Goal: Task Accomplishment & Management: Complete application form

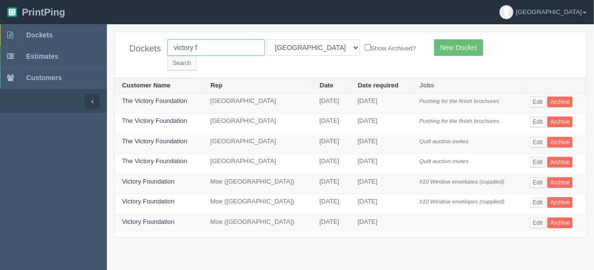
drag, startPoint x: 209, startPoint y: 45, endPoint x: 270, endPoint y: 106, distance: 85.9
click at [126, 48] on div "Dockets victory f All Users Ali Ali Test 1 Aly Amy Ankit Arif Brandon Dan Franc…" at bounding box center [350, 55] width 471 height 46
type input "peak p"
click at [196, 56] on input "Search" at bounding box center [181, 63] width 29 height 15
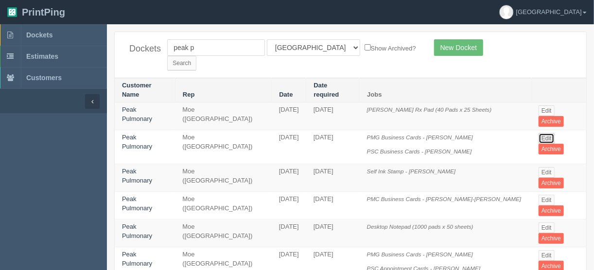
click at [545, 133] on link "Edit" at bounding box center [546, 138] width 16 height 11
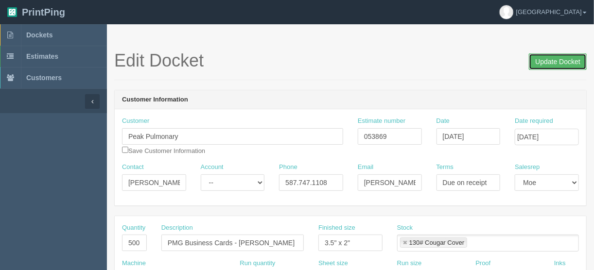
drag, startPoint x: 552, startPoint y: 61, endPoint x: 530, endPoint y: 63, distance: 22.0
click at [552, 61] on input "Update Docket" at bounding box center [558, 61] width 58 height 17
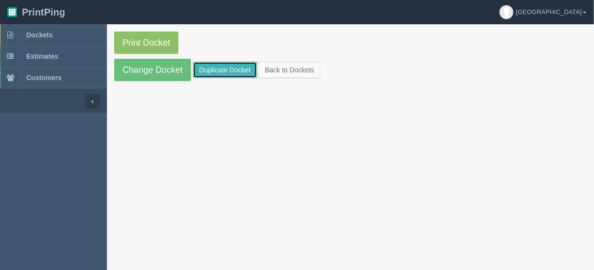
click at [213, 70] on link "Duplicate Docket" at bounding box center [225, 70] width 64 height 17
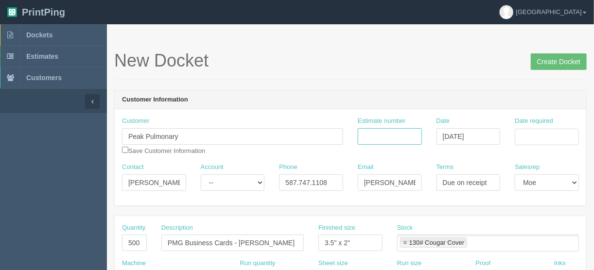
drag, startPoint x: 373, startPoint y: 134, endPoint x: 346, endPoint y: 166, distance: 42.1
click at [373, 134] on input "Estimate number" at bounding box center [390, 136] width 64 height 17
type input "053869"
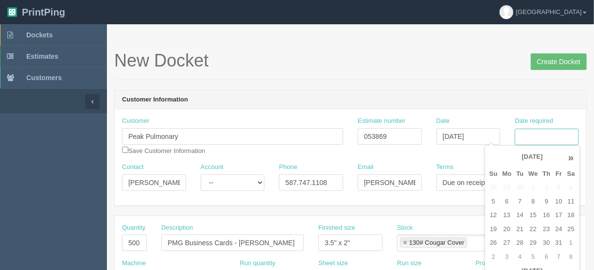
click at [554, 135] on input "Date required" at bounding box center [547, 137] width 64 height 17
click at [518, 216] on td "14" at bounding box center [520, 215] width 12 height 14
click at [530, 214] on td "15" at bounding box center [533, 215] width 14 height 14
type input "October 15, 2025"
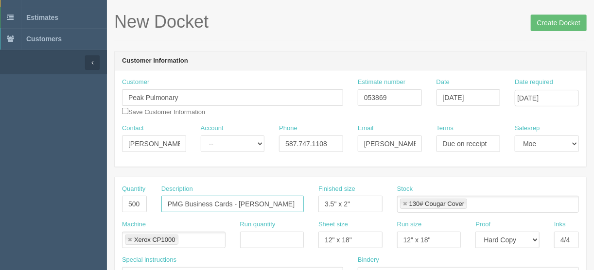
scroll to position [0, 2]
drag, startPoint x: 250, startPoint y: 203, endPoint x: 316, endPoint y: 203, distance: 65.6
click at [316, 203] on div "Quantity 500 Description PMG Business Cards - Dr. Warren davidson Finished size…" at bounding box center [350, 202] width 471 height 35
paste input "Amel Abdalkreem"
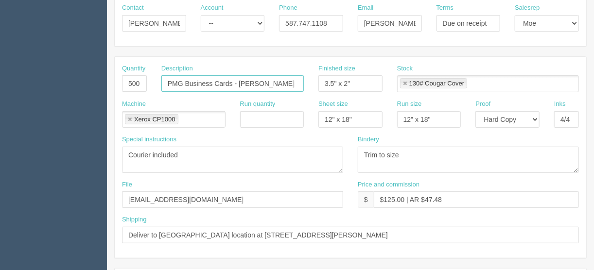
scroll to position [233, 0]
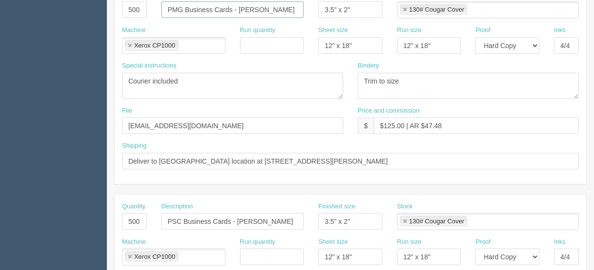
type input "PMG Business Cards - Dr. Amel Abdalkreem"
drag, startPoint x: 140, startPoint y: 216, endPoint x: 26, endPoint y: 245, distance: 118.3
click at [27, 242] on section "Dockets Estimates Customers" at bounding box center [297, 220] width 594 height 858
drag, startPoint x: 164, startPoint y: 215, endPoint x: 348, endPoint y: 192, distance: 185.5
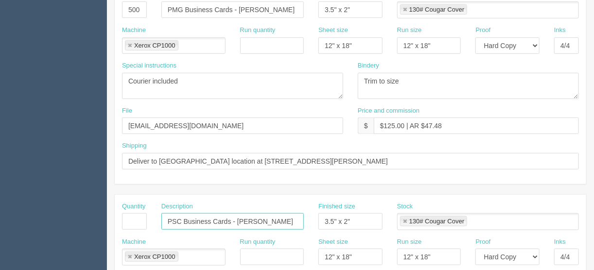
click at [128, 255] on link at bounding box center [130, 257] width 6 height 6
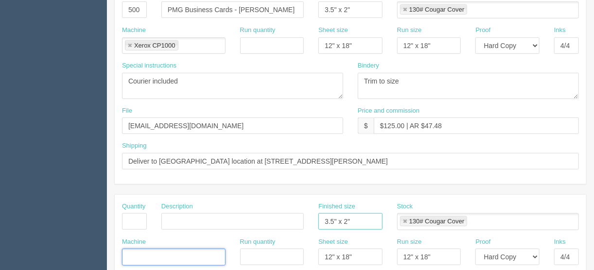
drag, startPoint x: 353, startPoint y: 216, endPoint x: 307, endPoint y: 218, distance: 45.7
click at [307, 218] on div "Quantity Description Finished size 3.5" x 2" Stock 130# Cougar Cover 130# Couga…" at bounding box center [350, 219] width 471 height 35
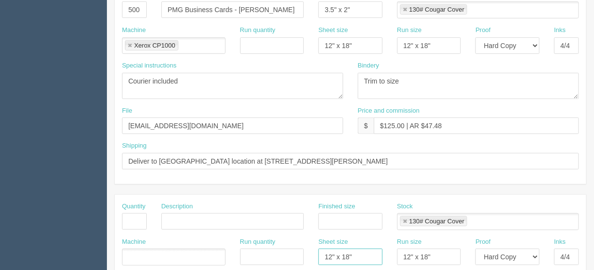
drag, startPoint x: 355, startPoint y: 253, endPoint x: 293, endPoint y: 255, distance: 62.3
click at [293, 255] on div "Machine Run quantity Sheet size 12" x 18" Run size 12" x 18" Proof -- Email Har…" at bounding box center [350, 255] width 471 height 35
drag, startPoint x: 434, startPoint y: 255, endPoint x: 388, endPoint y: 235, distance: 50.7
click at [371, 253] on div "Machine Run quantity Sheet size Run size 12" x 18" Proof -- Email Hard Copy Ink…" at bounding box center [350, 255] width 471 height 35
click at [402, 220] on link at bounding box center [405, 222] width 6 height 6
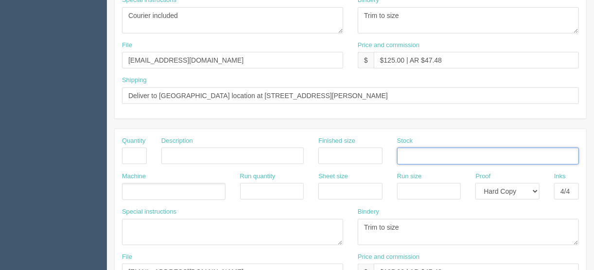
scroll to position [311, 0]
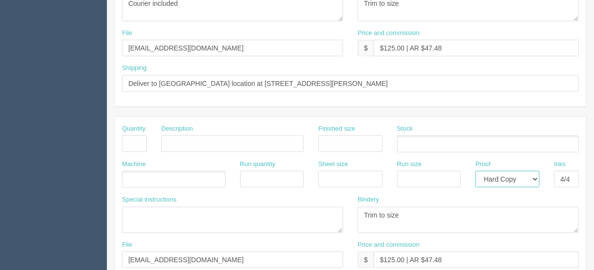
click at [537, 176] on select "-- Email Hard Copy" at bounding box center [507, 179] width 64 height 17
select select
click at [475, 171] on select "-- Email Hard Copy" at bounding box center [507, 179] width 64 height 17
drag, startPoint x: 555, startPoint y: 174, endPoint x: 575, endPoint y: 176, distance: 20.5
click at [575, 176] on input "4/4" at bounding box center [566, 179] width 25 height 17
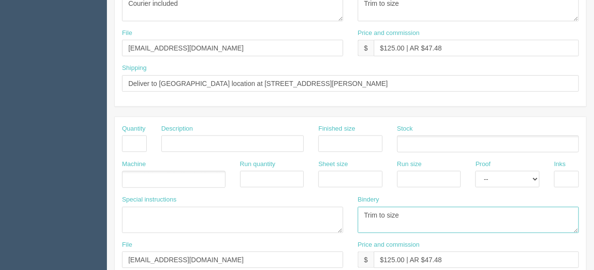
drag, startPoint x: 356, startPoint y: 219, endPoint x: 287, endPoint y: 221, distance: 69.5
click at [287, 220] on div "Special instructions Bindery Trim to size" at bounding box center [350, 217] width 471 height 45
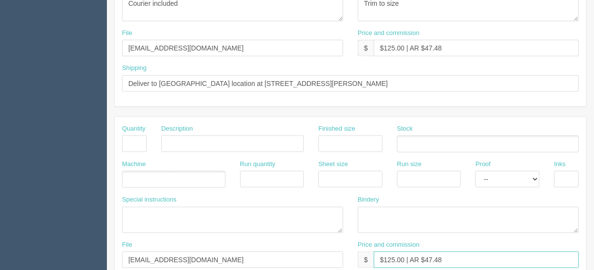
drag, startPoint x: 451, startPoint y: 256, endPoint x: 327, endPoint y: 261, distance: 124.1
click at [331, 261] on div "File files@allrush.ca Price and commission $ $125.00 | AR $47.48" at bounding box center [350, 258] width 471 height 35
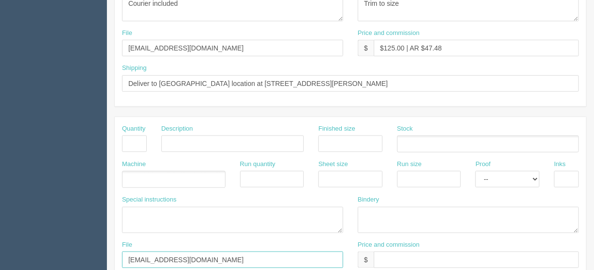
drag, startPoint x: 212, startPoint y: 257, endPoint x: 61, endPoint y: 257, distance: 151.1
click at [68, 257] on section "Dockets Estimates Customers" at bounding box center [297, 142] width 594 height 858
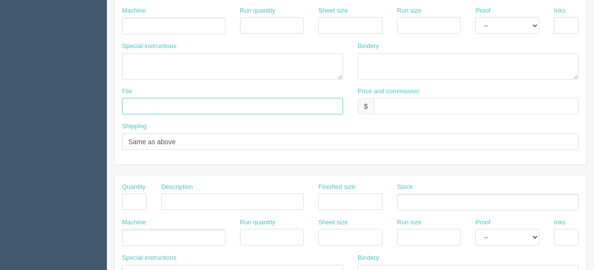
scroll to position [413, 0]
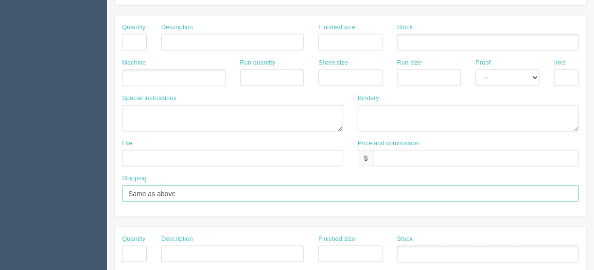
drag, startPoint x: 202, startPoint y: 192, endPoint x: 73, endPoint y: 188, distance: 129.4
click at [78, 188] on section "Dockets Estimates Customers" at bounding box center [297, 41] width 594 height 858
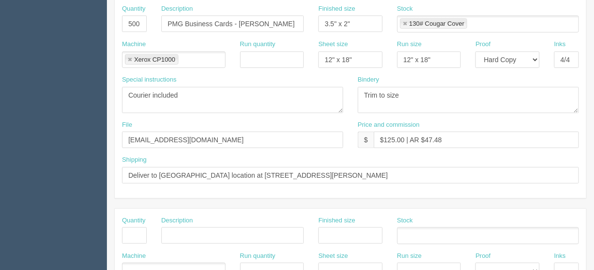
scroll to position [218, 0]
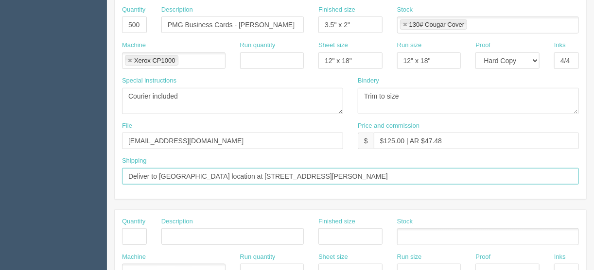
drag, startPoint x: 352, startPoint y: 175, endPoint x: 159, endPoint y: 175, distance: 192.4
click at [159, 175] on input "Deliver to Lincoln Park location at 49 Richard Way SW #103, Calgary AB T3E 7M8" at bounding box center [350, 176] width 457 height 17
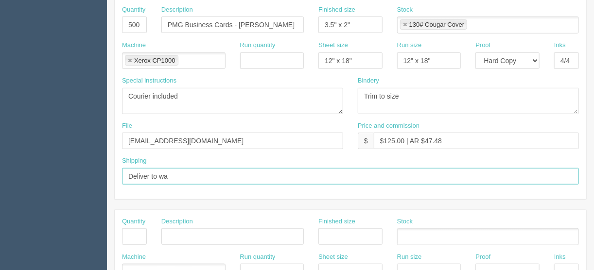
type input "Deliver to warehouse"
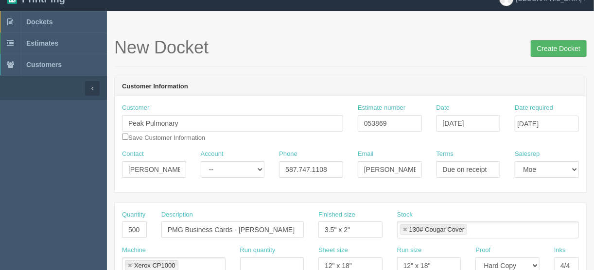
scroll to position [0, 0]
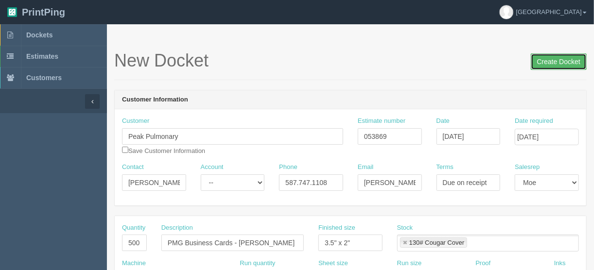
click at [551, 60] on input "Create Docket" at bounding box center [559, 61] width 56 height 17
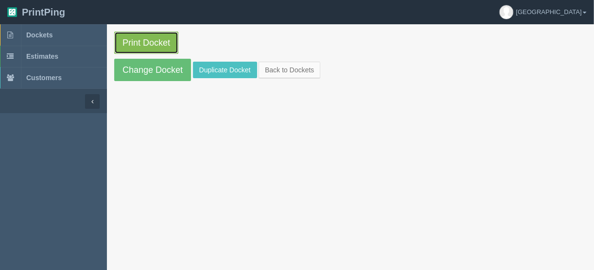
click at [146, 40] on link "Print Docket" at bounding box center [146, 43] width 64 height 22
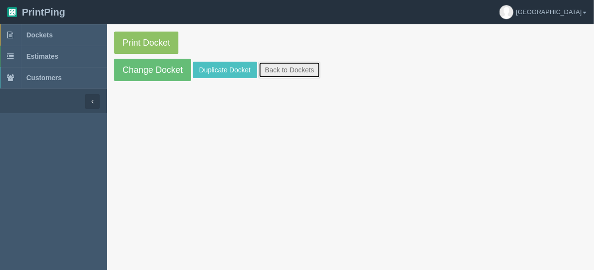
click at [285, 68] on link "Back to Dockets" at bounding box center [290, 70] width 62 height 17
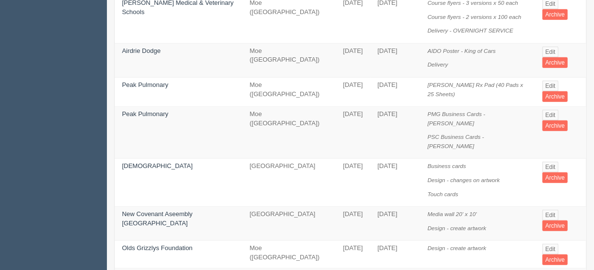
scroll to position [272, 0]
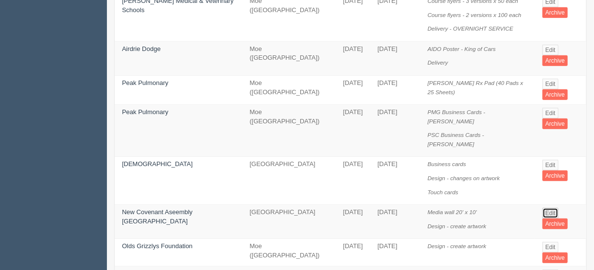
click at [542, 208] on link "Edit" at bounding box center [550, 213] width 16 height 11
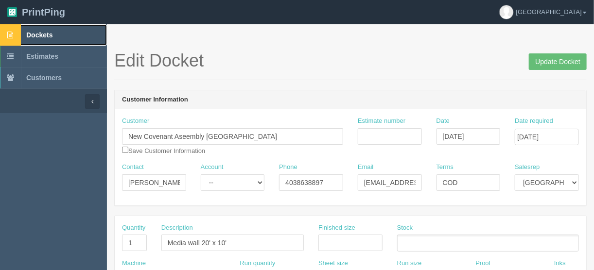
click at [40, 32] on span "Dockets" at bounding box center [39, 35] width 26 height 8
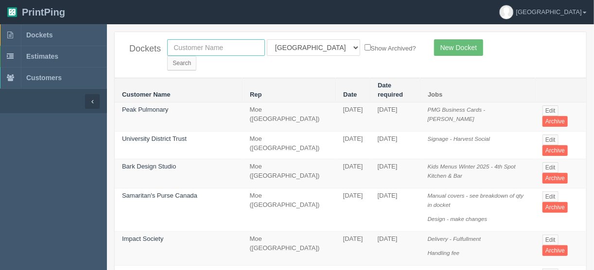
click at [208, 49] on input "text" at bounding box center [216, 47] width 98 height 17
type input "minute"
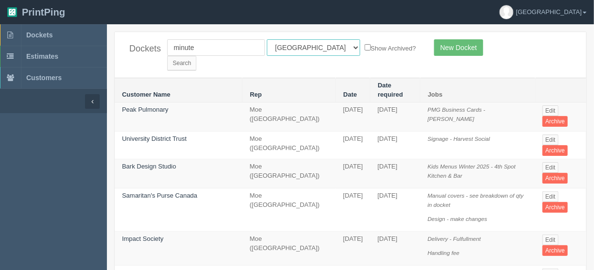
click at [311, 43] on select "All Users Ali Ali Test 1 Aly Amy Ankit Arif Brandon Dan France Greg Jim Mark Ma…" at bounding box center [313, 47] width 93 height 17
select select
click at [267, 39] on select "All Users Ali Ali Test 1 Aly Amy Ankit Arif Brandon Dan France Greg Jim Mark Ma…" at bounding box center [313, 47] width 93 height 17
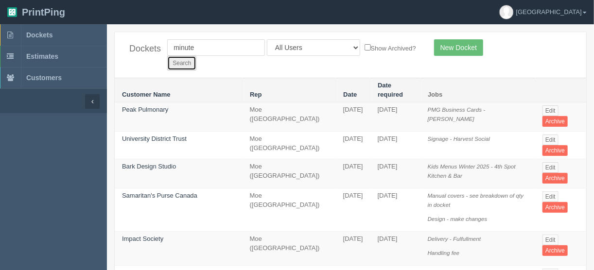
click at [196, 56] on input "Search" at bounding box center [181, 63] width 29 height 15
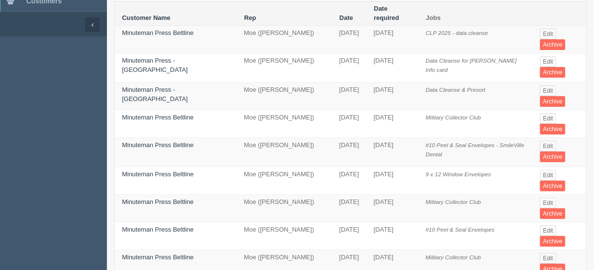
scroll to position [78, 0]
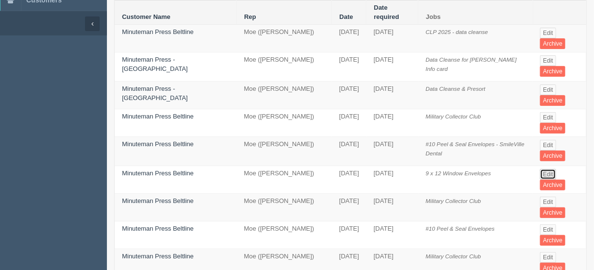
click at [545, 169] on link "Edit" at bounding box center [548, 174] width 16 height 11
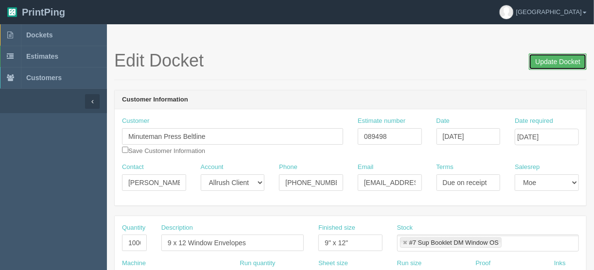
click at [560, 59] on input "Update Docket" at bounding box center [558, 61] width 58 height 17
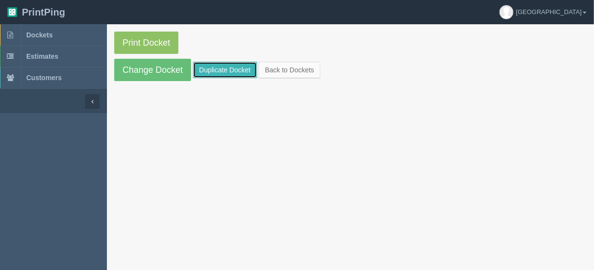
click at [211, 70] on link "Duplicate Docket" at bounding box center [225, 70] width 64 height 17
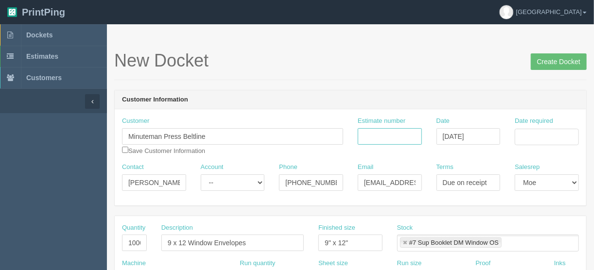
drag, startPoint x: 396, startPoint y: 139, endPoint x: 439, endPoint y: 96, distance: 60.5
click at [396, 139] on input "Estimate number" at bounding box center [390, 136] width 64 height 17
type input "089498"
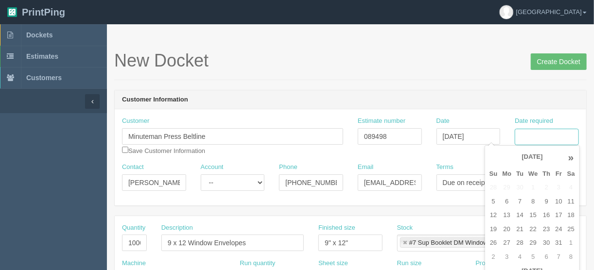
click at [535, 134] on input "Date required" at bounding box center [547, 137] width 64 height 17
click at [518, 212] on td "14" at bounding box center [520, 215] width 12 height 14
click at [558, 214] on td "17" at bounding box center [559, 215] width 12 height 14
click at [505, 227] on td "20" at bounding box center [507, 230] width 14 height 14
type input "[DATE]"
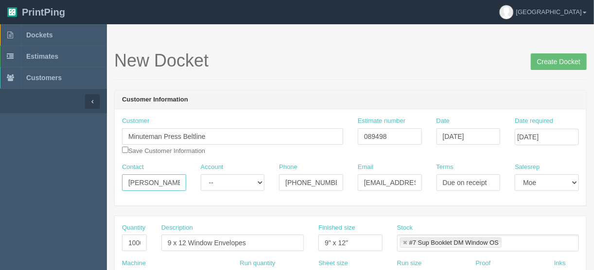
drag, startPoint x: 149, startPoint y: 178, endPoint x: 92, endPoint y: 181, distance: 56.4
paste input "Pam <Pam@printshopcalgary.ca>"
drag, startPoint x: 147, startPoint y: 179, endPoint x: 227, endPoint y: 183, distance: 79.8
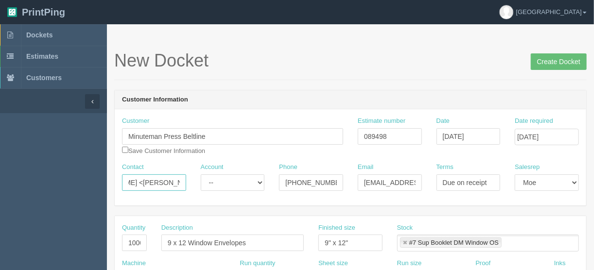
click at [227, 183] on div "Contact Pam <Pam@printshopcalgary.ca Account -- Existing Client Allrush Client …" at bounding box center [350, 180] width 471 height 35
type input "Pam <"
drag, startPoint x: 364, startPoint y: 180, endPoint x: 454, endPoint y: 175, distance: 91.0
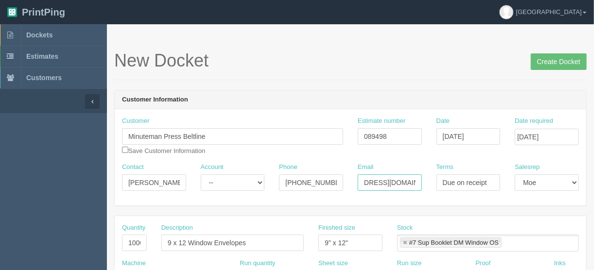
click at [454, 175] on div "Contact Pam < Account -- Existing Client Allrush Client Rep Client Phone 403-24…" at bounding box center [350, 180] width 471 height 35
paste input "Pam@printshopcalgary.ca"
type input "Pam@printshopcalgary.ca"
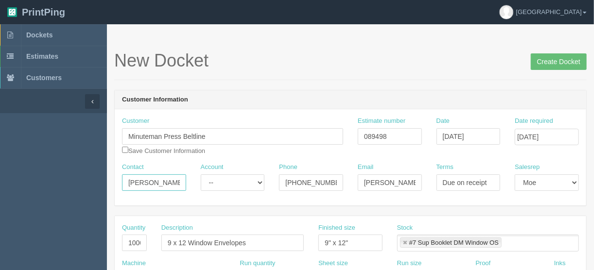
click at [156, 177] on input "Pam <" at bounding box center [154, 182] width 64 height 17
type input "Pam"
drag, startPoint x: 283, startPoint y: 181, endPoint x: 368, endPoint y: 184, distance: 85.1
click at [368, 184] on div "Contact Pam Account -- Existing Client Allrush Client Rep Client Phone 403-247-…" at bounding box center [350, 180] width 471 height 35
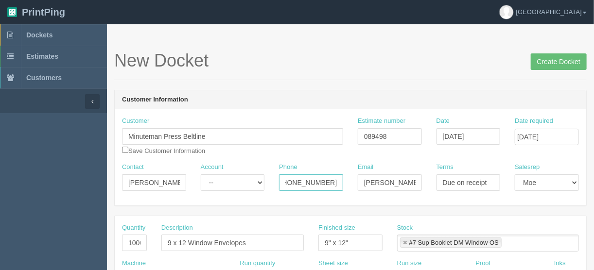
paste input ".247.7468 (Ext 212)"
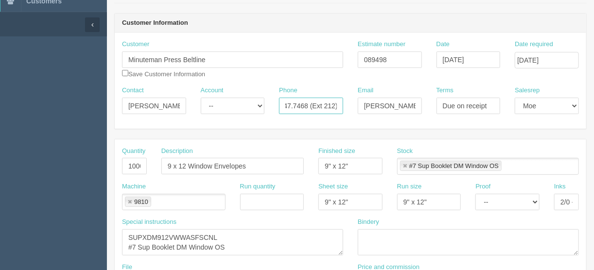
scroll to position [78, 0]
type input "403.247.7468 (Ext 212)"
click at [163, 162] on input "9 x 12 Window Envelopes" at bounding box center [232, 165] width 142 height 17
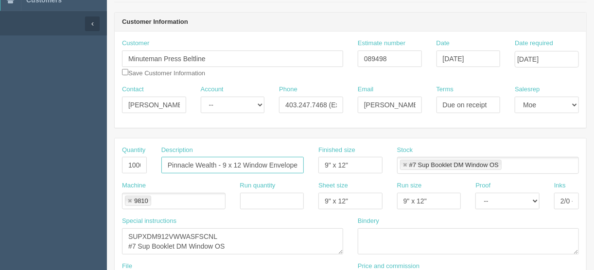
type input "Pinnacle Wealth - 9 x 12 Window Envelopes"
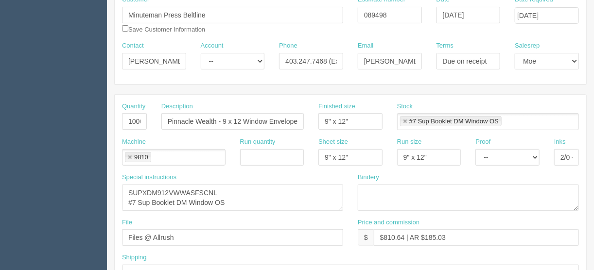
scroll to position [156, 0]
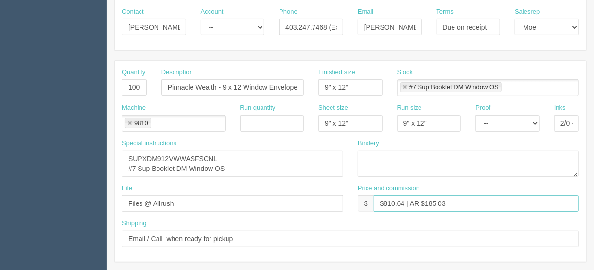
drag, startPoint x: 403, startPoint y: 202, endPoint x: 388, endPoint y: 202, distance: 15.1
click at [388, 202] on input "$810.64 | AR $185.03" at bounding box center [476, 203] width 205 height 17
drag, startPoint x: 447, startPoint y: 199, endPoint x: 435, endPoint y: 205, distance: 12.6
click at [432, 203] on input "$849.65 | AR $185.03" at bounding box center [476, 203] width 205 height 17
type input "$849.65 | AR $193.88"
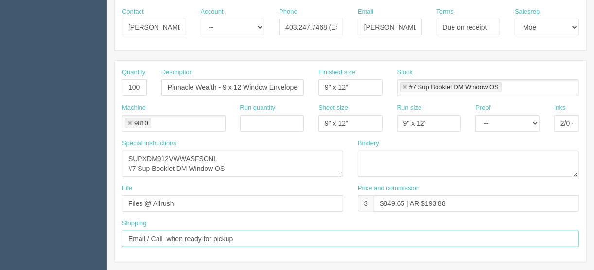
drag, startPoint x: 243, startPoint y: 232, endPoint x: 38, endPoint y: 230, distance: 204.6
type input "Call/email when ready"
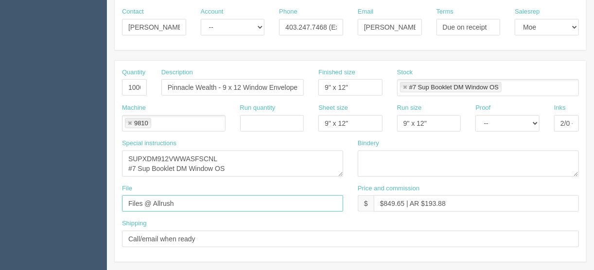
drag, startPoint x: 206, startPoint y: 204, endPoint x: 71, endPoint y: 213, distance: 134.5
type input "files@allrush.ca"
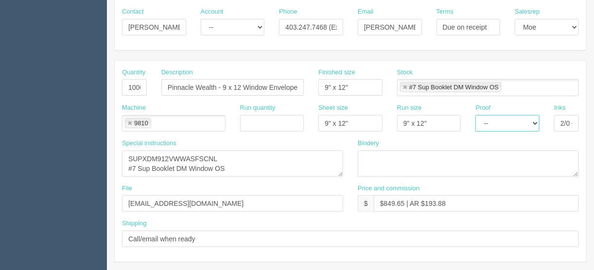
click at [536, 123] on select "-- Email Hard Copy" at bounding box center [507, 123] width 64 height 17
select select "Hard Copy"
click at [475, 115] on select "-- Email Hard Copy" at bounding box center [507, 123] width 64 height 17
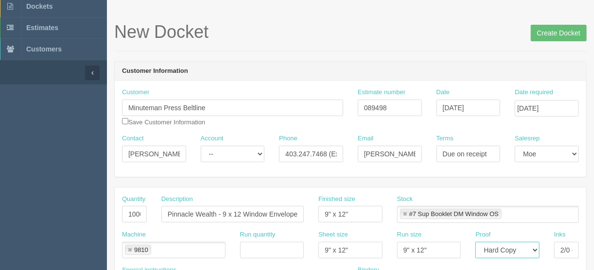
scroll to position [0, 0]
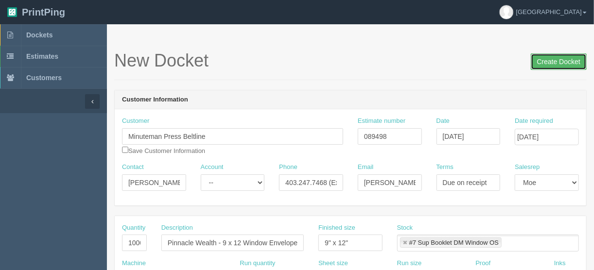
click at [559, 57] on input "Create Docket" at bounding box center [559, 61] width 56 height 17
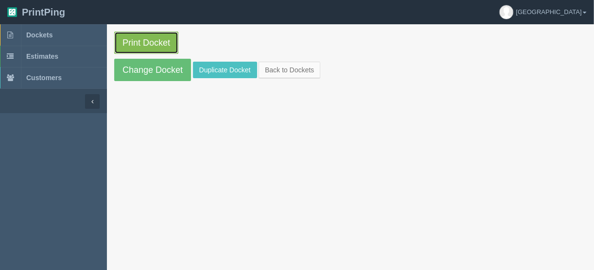
click at [146, 41] on link "Print Docket" at bounding box center [146, 43] width 64 height 22
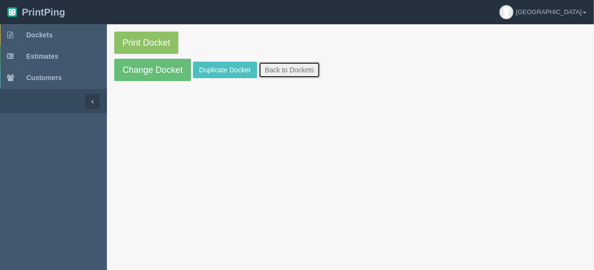
click at [286, 71] on link "Back to Dockets" at bounding box center [290, 70] width 62 height 17
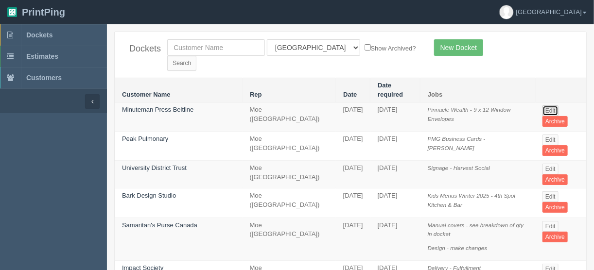
click at [547, 105] on link "Edit" at bounding box center [550, 110] width 16 height 11
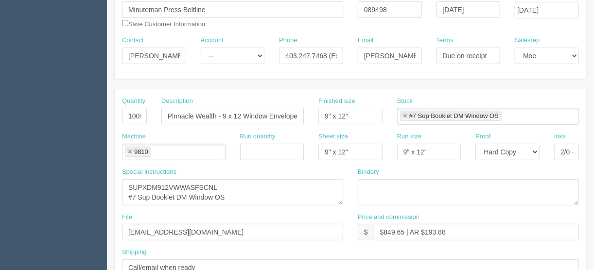
scroll to position [78, 0]
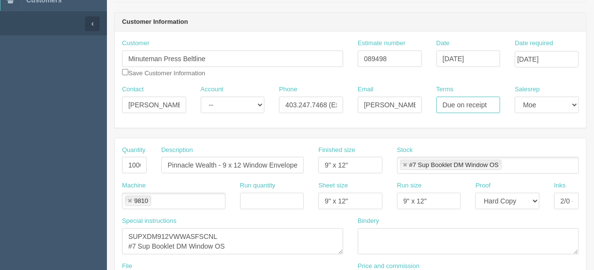
click at [491, 104] on input "Due on receipt" at bounding box center [468, 105] width 64 height 17
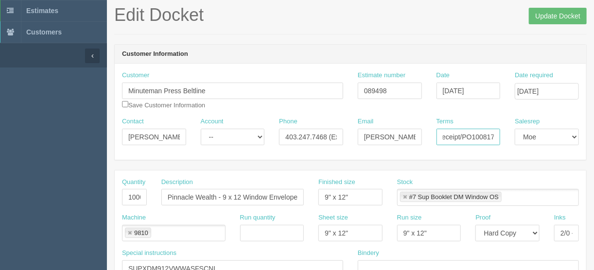
scroll to position [0, 0]
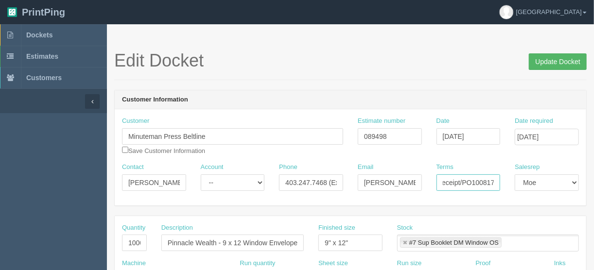
type input "Due on receipt/PO100817"
drag, startPoint x: 552, startPoint y: 59, endPoint x: 542, endPoint y: 60, distance: 10.3
click at [551, 59] on input "Update Docket" at bounding box center [558, 61] width 58 height 17
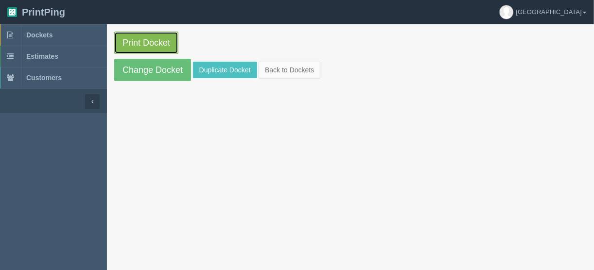
click at [145, 36] on link "Print Docket" at bounding box center [146, 43] width 64 height 22
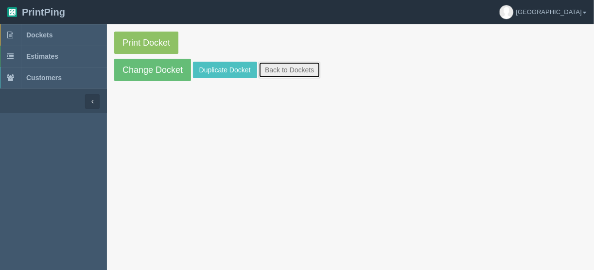
click at [284, 69] on link "Back to Dockets" at bounding box center [290, 70] width 62 height 17
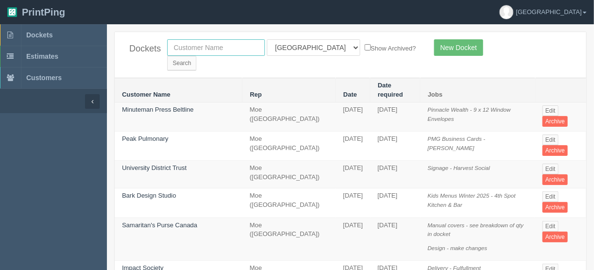
click at [182, 47] on input "text" at bounding box center [216, 47] width 98 height 17
type input "urban u"
click at [308, 47] on select "All Users [PERSON_NAME] Test 1 [PERSON_NAME] [PERSON_NAME] [PERSON_NAME] France…" at bounding box center [313, 47] width 93 height 17
select select
click at [267, 39] on select "All Users [PERSON_NAME] Test 1 [PERSON_NAME] [PERSON_NAME] [PERSON_NAME] France…" at bounding box center [313, 47] width 93 height 17
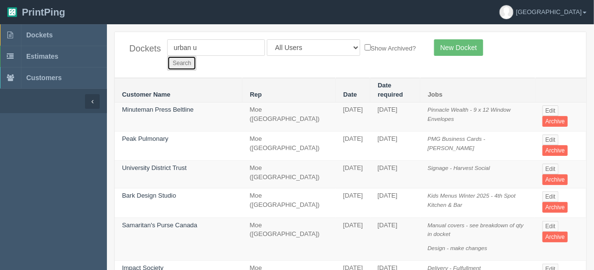
click at [196, 56] on input "Search" at bounding box center [181, 63] width 29 height 15
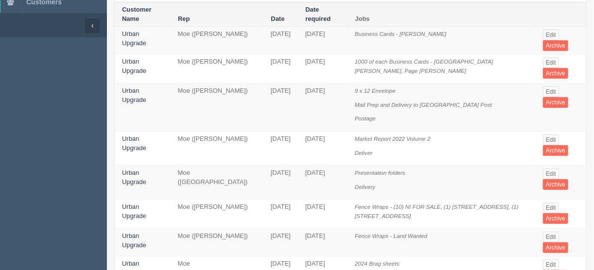
scroll to position [78, 0]
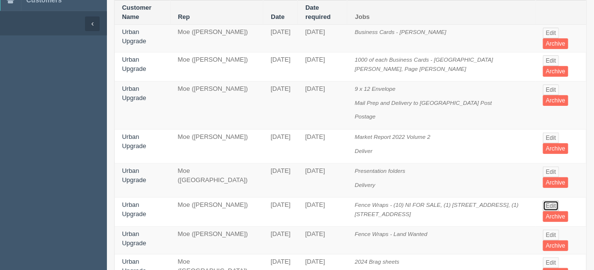
click at [552, 201] on link "Edit" at bounding box center [551, 206] width 16 height 11
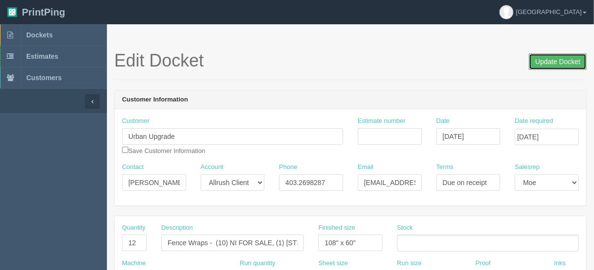
click at [545, 60] on input "Update Docket" at bounding box center [558, 61] width 58 height 17
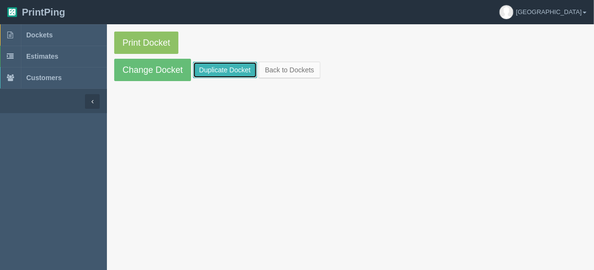
click at [232, 63] on link "Duplicate Docket" at bounding box center [225, 70] width 64 height 17
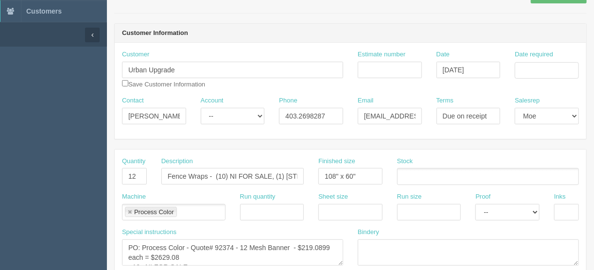
scroll to position [156, 0]
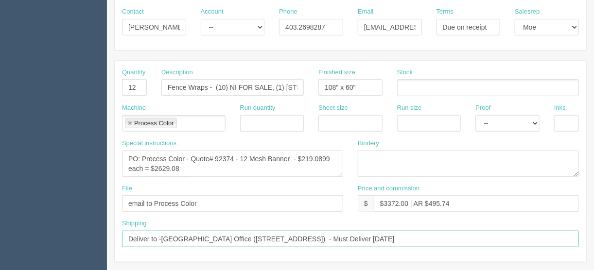
drag, startPoint x: 160, startPoint y: 235, endPoint x: 166, endPoint y: 235, distance: 5.3
click at [160, 235] on input "Deliver to -New Altadore Office (4034 16 St SW) - Must Deliver April 29th" at bounding box center [350, 239] width 457 height 17
drag, startPoint x: 371, startPoint y: 232, endPoint x: 158, endPoint y: 232, distance: 213.3
click at [158, 232] on input "Deliver to - New Altadore Office (4034 16 St SW) - Must Deliver April 29th" at bounding box center [350, 239] width 457 height 17
paste input "Altadore office at 4034 16 Street SW."
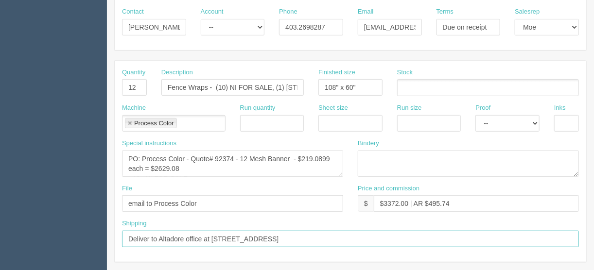
click at [156, 236] on input "Deliver to Altadore office at 4034 16 Street SW" at bounding box center [350, 239] width 457 height 17
type input "Deliver to: Altadore office at [STREET_ADDRESS]"
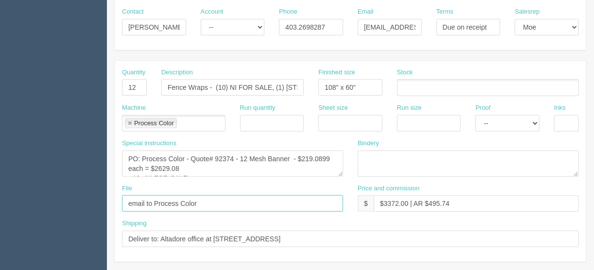
drag, startPoint x: 212, startPoint y: 196, endPoint x: 58, endPoint y: 245, distance: 161.2
type input "Emailed to vendor"
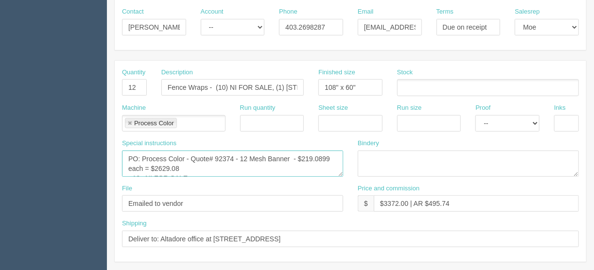
click at [142, 155] on textarea "PO: Process Color - Quote# 92374 - 12 Mesh Banner - $219.0899 each = $2629.08 -…" at bounding box center [232, 164] width 221 height 26
type textarea "PO to Process Color - Quote# 92374 - 12 Mesh Banner - $219.0899 each = $2629.08…"
click at [129, 121] on link at bounding box center [130, 124] width 6 height 6
type textarea "PO to Process Color - Quote# 92374 - 12 Mesh Banner - $219.0899 each = $2629.08…"
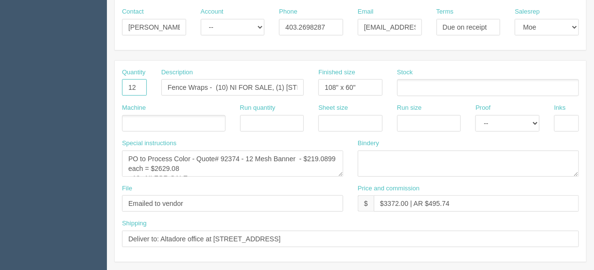
drag, startPoint x: 145, startPoint y: 80, endPoint x: 104, endPoint y: 87, distance: 41.0
type input "5"
drag, startPoint x: 208, startPoint y: 87, endPoint x: 341, endPoint y: 87, distance: 133.2
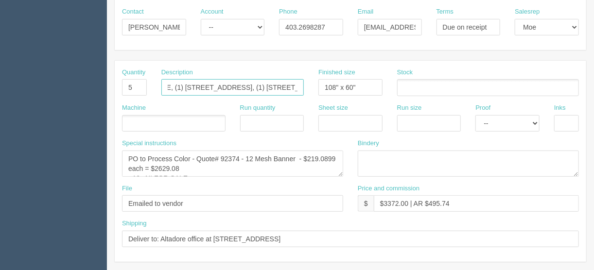
click at [341, 87] on div "Quantity 5 Description Fence Wraps - (10) NI FOR SALE, (1) 828 8 Ave NE, (1) 35…" at bounding box center [350, 85] width 471 height 35
type input "Fence Wraps"
click at [130, 123] on input "text" at bounding box center [127, 124] width 10 height 14
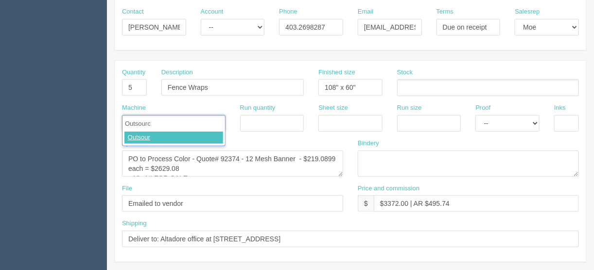
type input "Outsource"
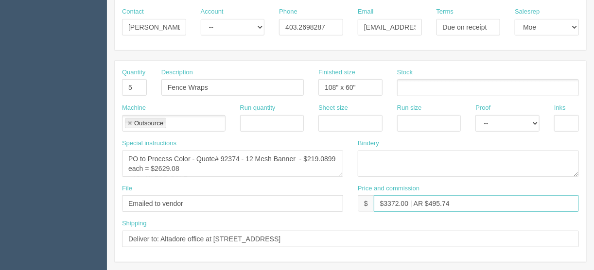
drag, startPoint x: 407, startPoint y: 202, endPoint x: 385, endPoint y: 202, distance: 21.9
click at [385, 202] on input "$3372.00 | AR $495.74" at bounding box center [476, 203] width 205 height 17
drag, startPoint x: 454, startPoint y: 201, endPoint x: 429, endPoint y: 203, distance: 25.3
click at [429, 203] on input "$1550.00 | AR $495.74" at bounding box center [476, 203] width 205 height 17
type input "$1550.00 | AR $221.89"
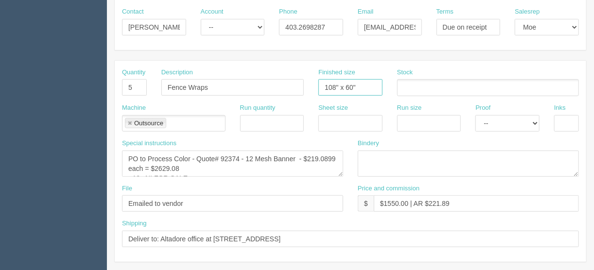
drag, startPoint x: 334, startPoint y: 85, endPoint x: 329, endPoint y: 89, distance: 6.5
click at [333, 85] on input "108" x 60"" at bounding box center [350, 87] width 64 height 17
type input "120" x 60""
click at [237, 155] on textarea "PO: Process Color - Quote# 92374 - 12 Mesh Banner - $219.0899 each = $2629.08 -…" at bounding box center [232, 164] width 221 height 26
click at [251, 156] on textarea "PO: Process Color - Quote# 92374 - 12 Mesh Banner - $219.0899 each = $2629.08 -…" at bounding box center [232, 164] width 221 height 26
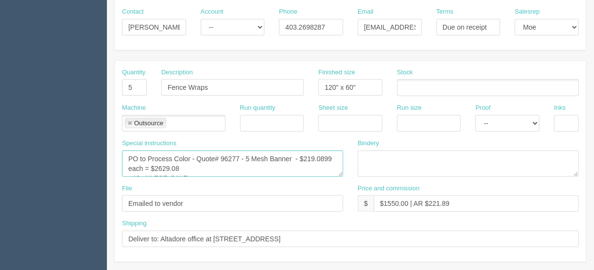
drag, startPoint x: 331, startPoint y: 157, endPoint x: 303, endPoint y: 156, distance: 28.2
click at [303, 156] on textarea "PO: Process Color - Quote# 92374 - 12 Mesh Banner - $219.0899 each = $2629.08 -…" at bounding box center [232, 164] width 221 height 26
click at [296, 154] on textarea "PO: Process Color - Quote# 92374 - 12 Mesh Banner - $219.0899 each = $2629.08 -…" at bounding box center [232, 164] width 221 height 26
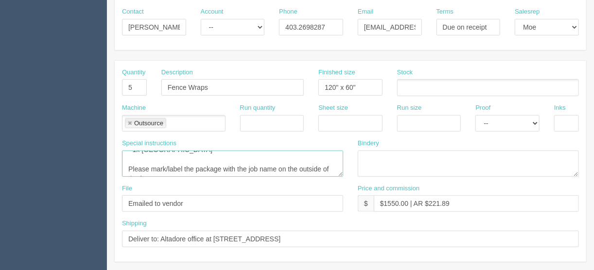
drag, startPoint x: 178, startPoint y: 169, endPoint x: 160, endPoint y: 164, distance: 18.3
click at [160, 164] on textarea "PO: Process Color - Quote# 92374 - 12 Mesh Banner - $219.0899 each = $2629.08 -…" at bounding box center [232, 164] width 221 height 26
click at [173, 156] on textarea "PO: Process Color - Quote# 92374 - 12 Mesh Banner - $219.0899 each = $2629.08 -…" at bounding box center [232, 164] width 221 height 26
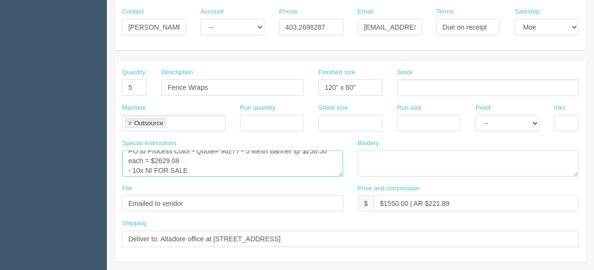
scroll to position [0, 0]
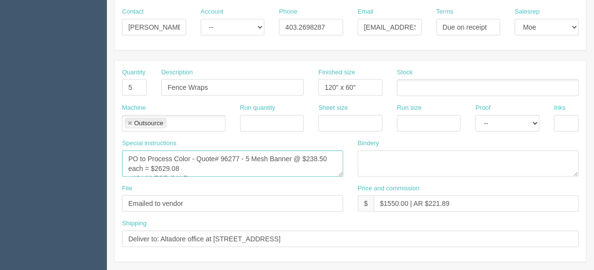
click at [186, 164] on textarea "PO: Process Color - Quote# 92374 - 12 Mesh Banner - $219.0899 each = $2629.08 -…" at bounding box center [232, 164] width 221 height 26
click at [178, 167] on textarea "PO: Process Color - Quote# 92374 - 12 Mesh Banner - $219.0899 each = $2629.08 -…" at bounding box center [232, 164] width 221 height 26
drag, startPoint x: 184, startPoint y: 165, endPoint x: 155, endPoint y: 167, distance: 29.7
click at [155, 167] on textarea "PO: Process Color - Quote# 92374 - 12 Mesh Banner - $219.0899 each = $2629.08 -…" at bounding box center [232, 164] width 221 height 26
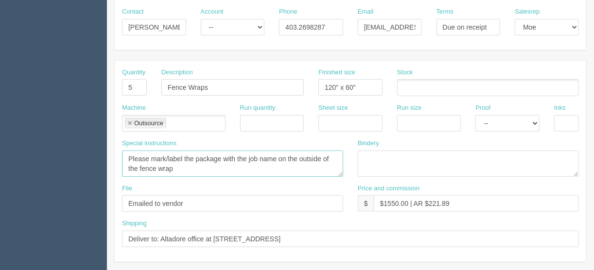
drag, startPoint x: 126, startPoint y: 157, endPoint x: 196, endPoint y: 173, distance: 71.7
click at [196, 173] on textarea "PO: Process Color - Quote# 92374 - 12 Mesh Banner - $219.0899 each = $2629.08 -…" at bounding box center [232, 164] width 221 height 26
click at [206, 168] on textarea "PO: Process Color - Quote# 92374 - 12 Mesh Banner - $219.0899 each = $2629.08 -…" at bounding box center [232, 164] width 221 height 26
drag, startPoint x: 202, startPoint y: 154, endPoint x: 136, endPoint y: 148, distance: 66.8
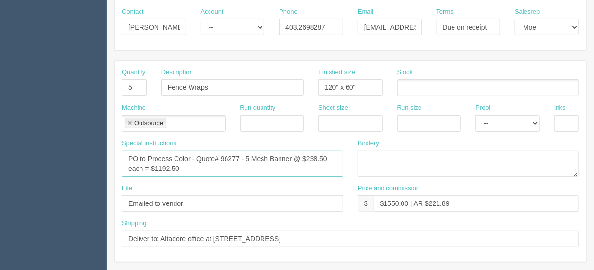
click at [136, 148] on div "Special instructions PO: Process Color - Quote# 92374 - 12 Mesh Banner - $219.0…" at bounding box center [232, 158] width 221 height 38
click at [173, 173] on textarea "PO: Process Color - Quote# 92374 - 12 Mesh Banner - $219.0899 each = $2629.08 -…" at bounding box center [232, 164] width 221 height 26
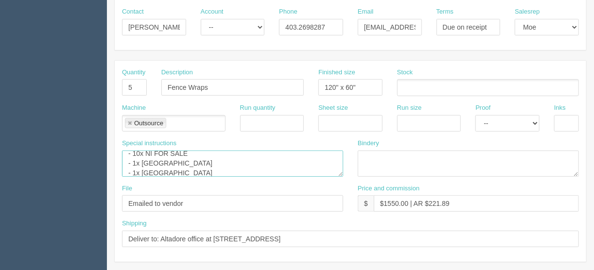
drag, startPoint x: 176, startPoint y: 160, endPoint x: 117, endPoint y: 158, distance: 59.3
click at [117, 158] on div "Special instructions PO: Process Color - Quote# 92374 - 12 Mesh Banner - $219.0…" at bounding box center [233, 161] width 236 height 45
drag, startPoint x: 202, startPoint y: 169, endPoint x: 129, endPoint y: 153, distance: 74.7
click at [129, 153] on textarea "PO: Process Color - Quote# 92374 - 12 Mesh Banner - $219.0899 each = $2629.08 -…" at bounding box center [232, 164] width 221 height 26
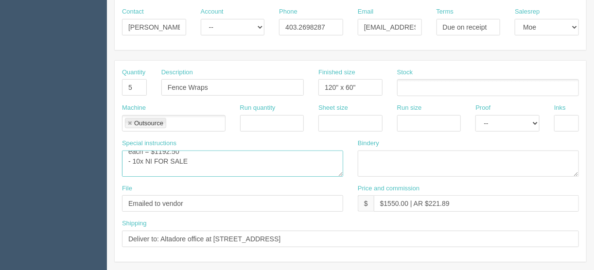
scroll to position [2, 0]
click at [154, 172] on textarea "PO: Process Color - Quote# 92374 - 12 Mesh Banner - $219.0899 each = $2629.08 -…" at bounding box center [232, 164] width 221 height 26
click at [191, 167] on textarea "PO: Process Color - Quote# 92374 - 12 Mesh Banner - $219.0899 each = $2629.08 -…" at bounding box center [232, 164] width 221 height 26
click at [197, 167] on textarea "PO: Process Color - Quote# 92374 - 12 Mesh Banner - $219.0899 each = $2629.08 -…" at bounding box center [232, 164] width 221 height 26
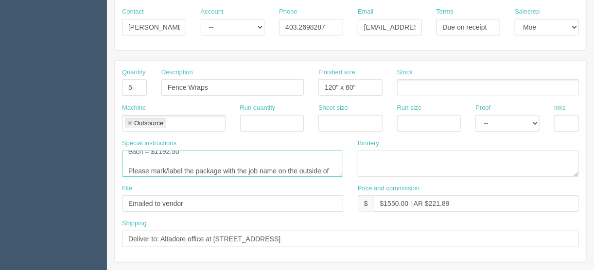
scroll to position [8, 0]
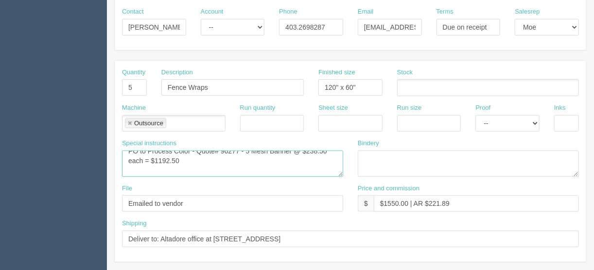
click at [129, 170] on textarea "PO: Process Color - Quote# 92374 - 12 Mesh Banner - $219.0899 each = $2629.08 -…" at bounding box center [232, 164] width 221 height 26
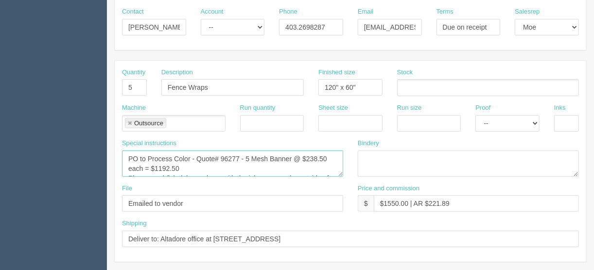
scroll to position [25, 0]
click at [133, 166] on textarea "PO: Process Color - Quote# 92374 - 12 Mesh Banner - $219.0899 each = $2629.08 -…" at bounding box center [232, 164] width 221 height 26
drag, startPoint x: 181, startPoint y: 171, endPoint x: 118, endPoint y: 159, distance: 64.2
click at [118, 159] on div "Special instructions PO: Process Color - Quote# 92374 - 12 Mesh Banner - $219.0…" at bounding box center [233, 161] width 236 height 45
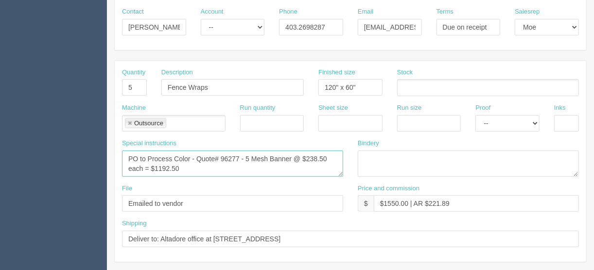
scroll to position [0, 0]
type textarea "PO to Process Color - Quote# 96277 - 5 Mesh Banner @ $238.50 each = $1192.50 + …"
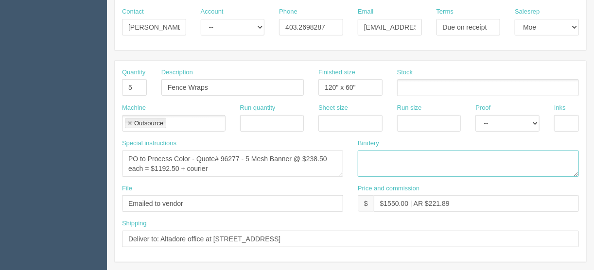
click at [370, 156] on textarea at bounding box center [468, 164] width 221 height 26
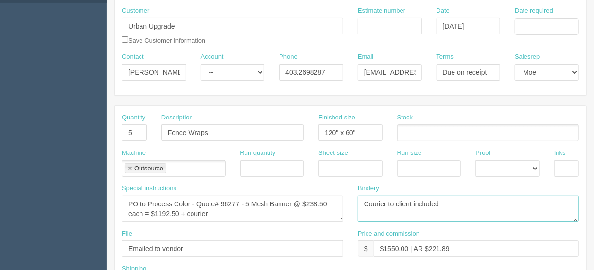
scroll to position [63, 0]
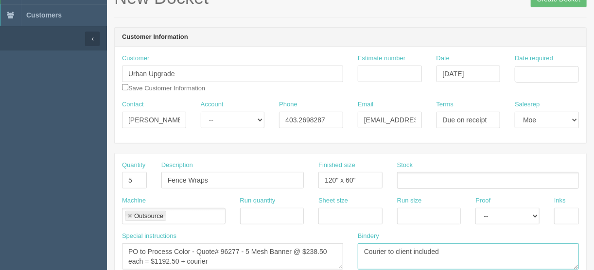
type textarea "Courier to client included"
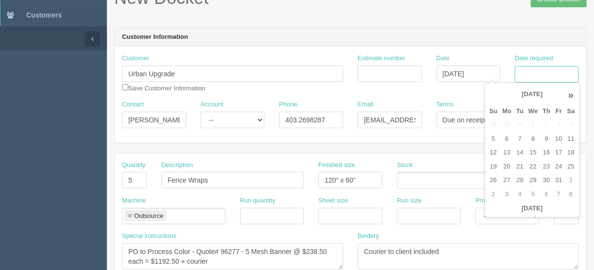
click at [531, 72] on input "Date required" at bounding box center [547, 74] width 64 height 17
click at [520, 154] on td "14" at bounding box center [520, 153] width 12 height 14
click at [554, 150] on td "17" at bounding box center [559, 153] width 12 height 14
type input "October 17, 2025"
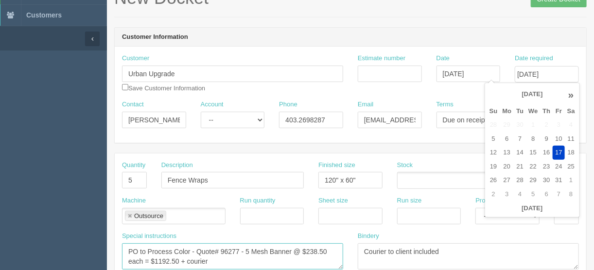
click at [273, 249] on textarea "PO: Process Color - Quote# 92374 - 12 Mesh Banner - $219.0899 each = $2629.08 -…" at bounding box center [232, 256] width 221 height 26
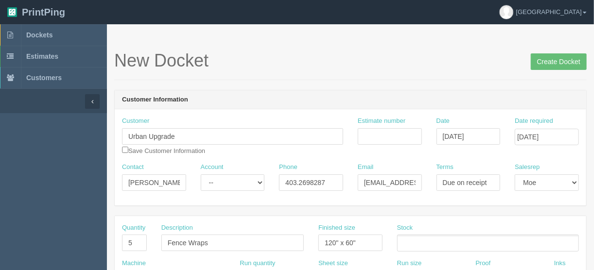
scroll to position [0, 0]
type textarea "PO to Process Color - Quote# 96277 - 5 Mesh banners with gromeets @ $238.50 eac…"
click at [558, 59] on input "Create Docket" at bounding box center [559, 61] width 56 height 17
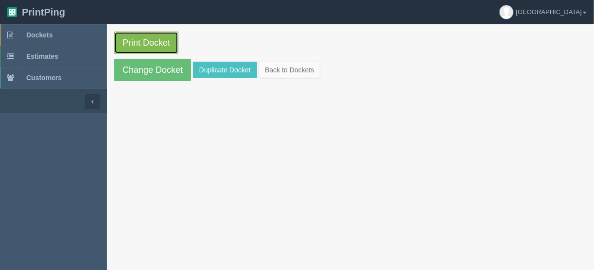
click at [148, 41] on link "Print Docket" at bounding box center [146, 43] width 64 height 22
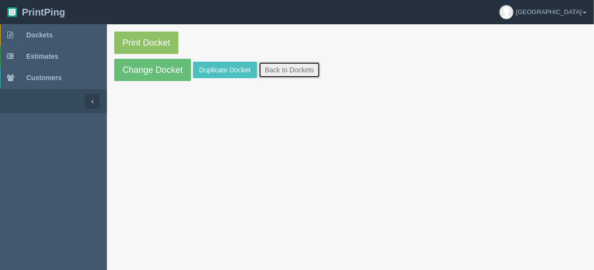
click at [287, 67] on link "Back to Dockets" at bounding box center [290, 70] width 62 height 17
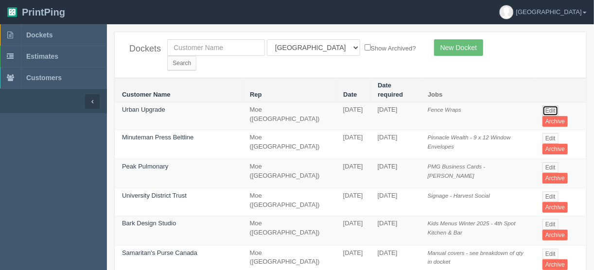
click at [548, 105] on link "Edit" at bounding box center [550, 110] width 16 height 11
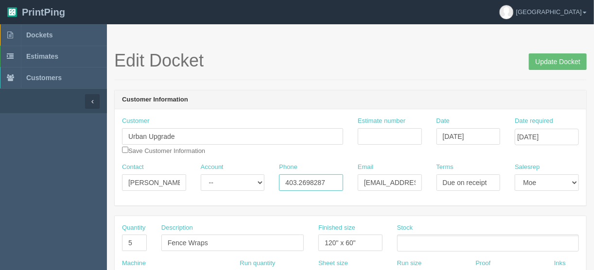
drag, startPoint x: 327, startPoint y: 183, endPoint x: 310, endPoint y: 183, distance: 16.5
click at [310, 183] on input "403.2698287" at bounding box center [311, 182] width 64 height 17
type input "403.269.8267"
click at [126, 151] on input "checkbox" at bounding box center [125, 150] width 6 height 6
checkbox input "true"
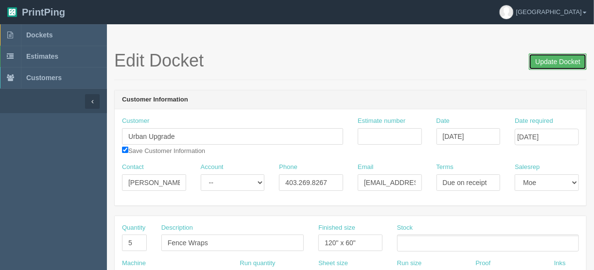
click at [569, 62] on input "Update Docket" at bounding box center [558, 61] width 58 height 17
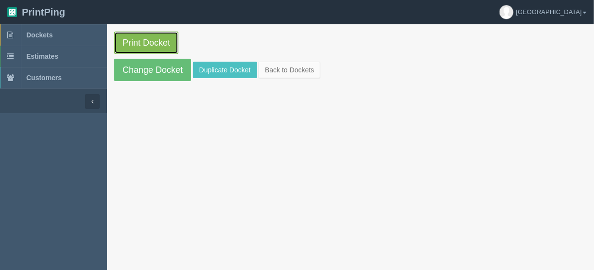
click at [135, 39] on link "Print Docket" at bounding box center [146, 43] width 64 height 22
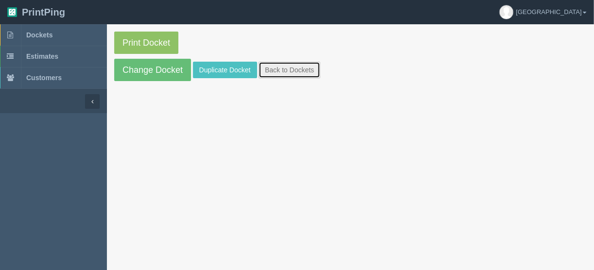
click at [272, 69] on link "Back to Dockets" at bounding box center [290, 70] width 62 height 17
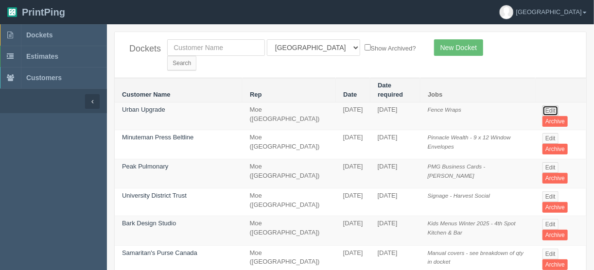
click at [550, 105] on link "Edit" at bounding box center [550, 110] width 16 height 11
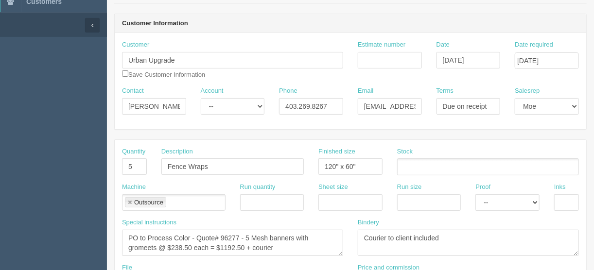
scroll to position [78, 0]
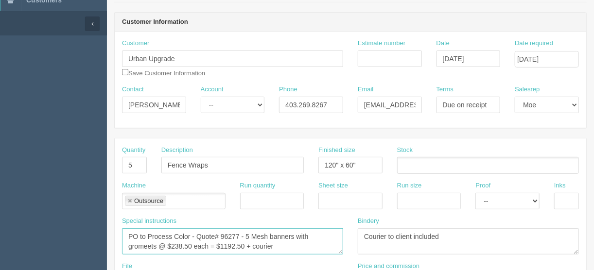
click at [146, 243] on textarea "PO to Process Color - Quote# 96277 - 5 Mesh banners with gromeets @ $238.50 eac…" at bounding box center [232, 241] width 221 height 26
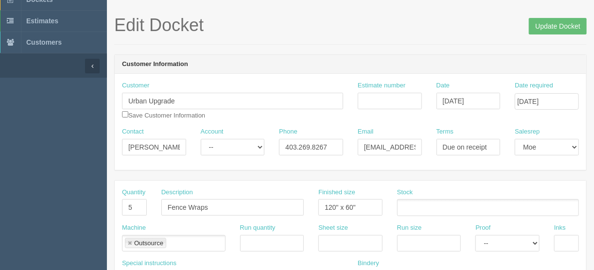
scroll to position [0, 0]
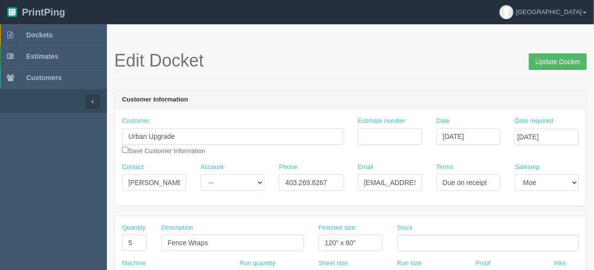
type textarea "PO to Process Color - Quote# 96277 - 5 Mesh banners with grommets @ $238.50 eac…"
drag, startPoint x: 547, startPoint y: 63, endPoint x: 536, endPoint y: 66, distance: 11.7
click at [547, 62] on input "Update Docket" at bounding box center [558, 61] width 58 height 17
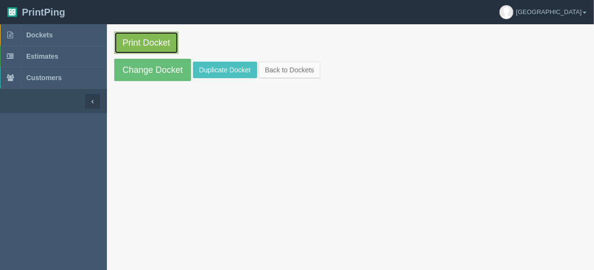
click at [142, 38] on link "Print Docket" at bounding box center [146, 43] width 64 height 22
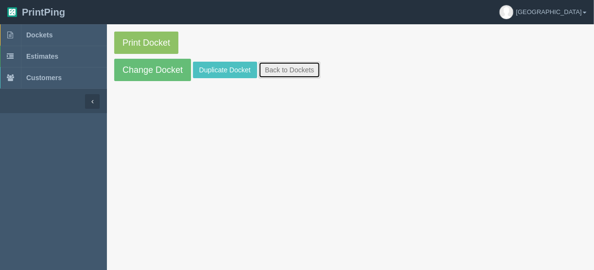
click at [276, 69] on link "Back to Dockets" at bounding box center [290, 70] width 62 height 17
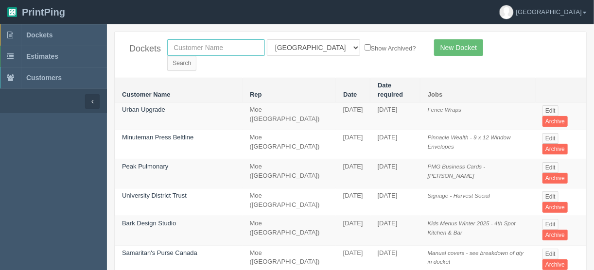
click at [200, 48] on input "text" at bounding box center [216, 47] width 98 height 17
type input "bob"
click at [196, 56] on input "Search" at bounding box center [181, 63] width 29 height 15
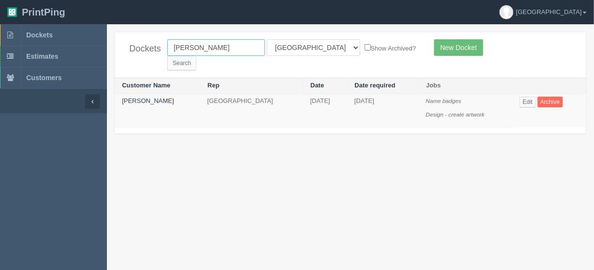
drag, startPoint x: 205, startPoint y: 45, endPoint x: 123, endPoint y: 48, distance: 81.2
click at [124, 48] on div "Dockets [PERSON_NAME] All Users [PERSON_NAME] Test 1 [PERSON_NAME] [PERSON_NAME…" at bounding box center [350, 55] width 471 height 46
type input "[PERSON_NAME]"
click at [196, 56] on input "Search" at bounding box center [181, 63] width 29 height 15
